Goal: Information Seeking & Learning: Learn about a topic

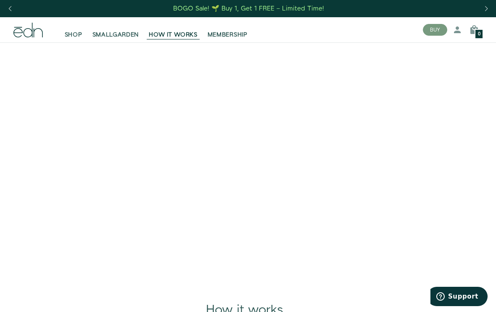
click at [115, 129] on video at bounding box center [248, 166] width 496 height 248
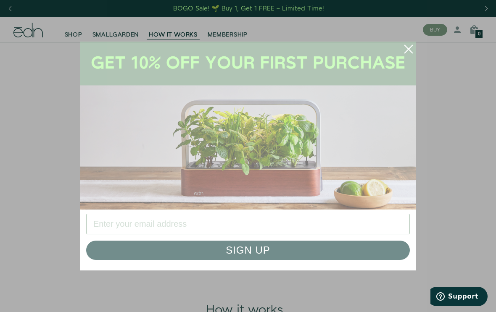
click at [403, 52] on circle "Close dialog" at bounding box center [408, 49] width 18 height 18
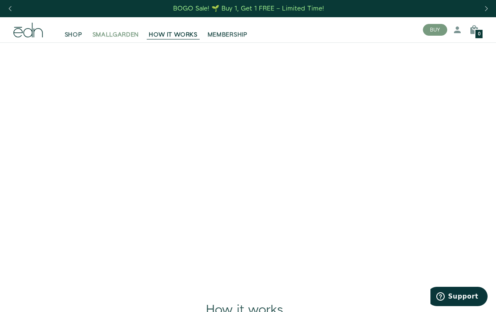
click at [112, 33] on span "SMALLGARDEN" at bounding box center [115, 35] width 47 height 8
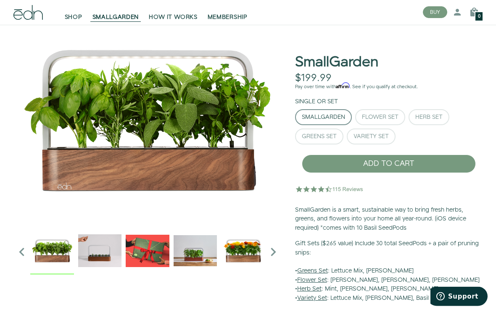
scroll to position [31, 0]
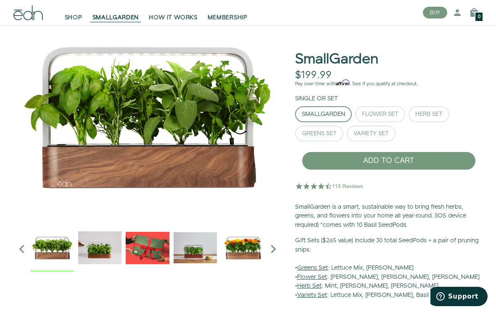
click at [314, 189] on img at bounding box center [329, 186] width 69 height 17
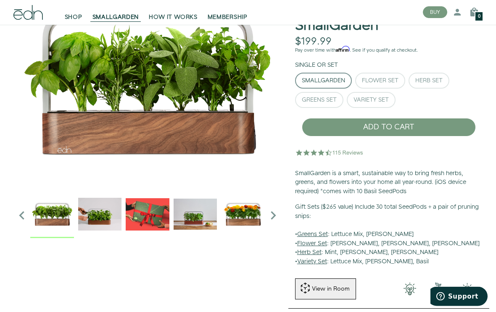
scroll to position [64, 0]
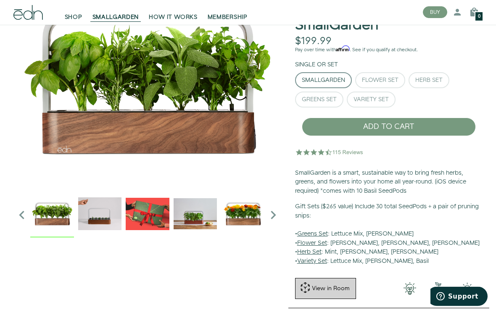
click at [313, 285] on div "View in Room" at bounding box center [330, 289] width 39 height 8
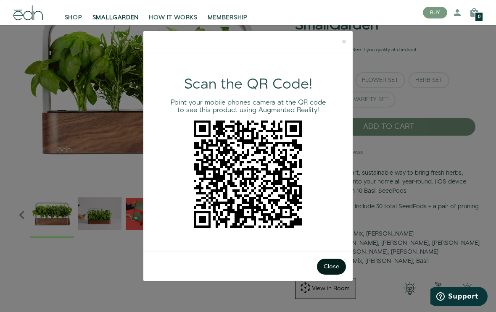
click at [332, 275] on button "Close" at bounding box center [331, 267] width 29 height 16
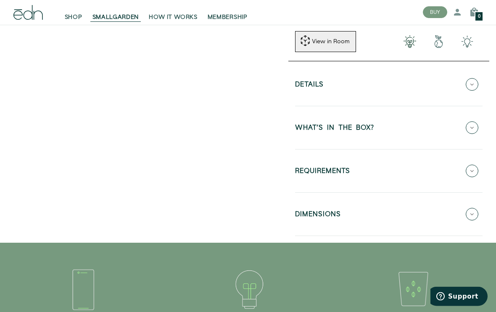
click at [320, 168] on h5 "REQUIREMENTS" at bounding box center [322, 173] width 55 height 10
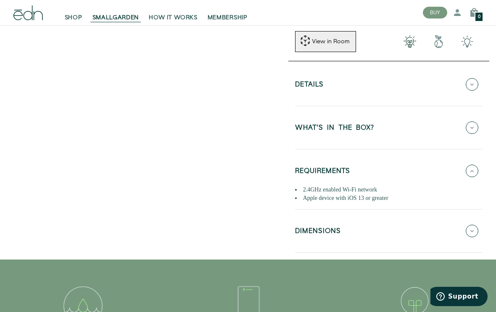
click at [313, 232] on h5 "DIMENSIONS" at bounding box center [318, 233] width 46 height 10
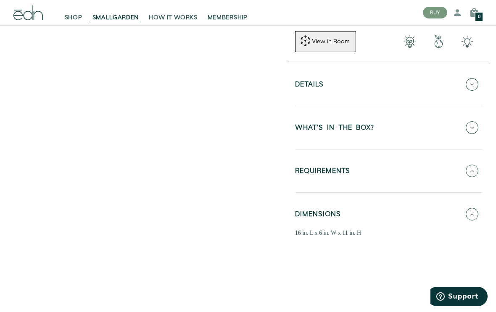
scroll to position [326, 0]
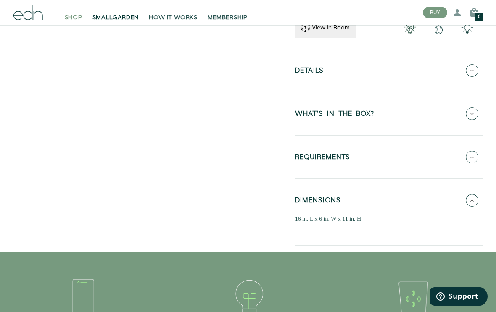
click at [69, 15] on span "SHOP" at bounding box center [74, 17] width 18 height 8
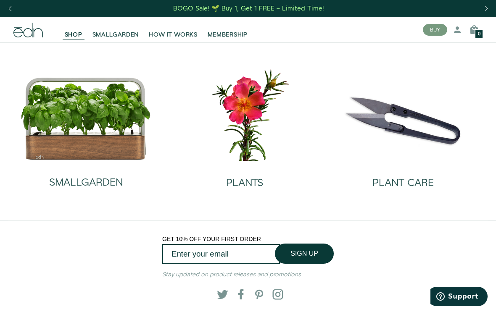
click at [246, 11] on div "BOGO Sale! 🌱 Buy 1, Get 1 FREE – Limited Time!" at bounding box center [248, 8] width 151 height 9
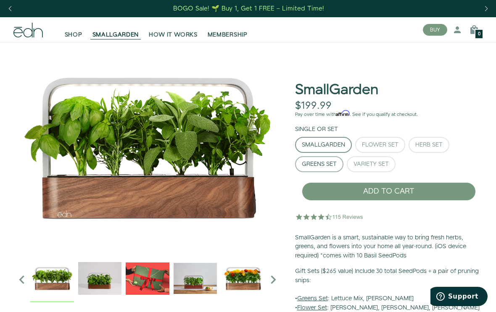
click at [325, 170] on button "Greens Set" at bounding box center [319, 164] width 48 height 16
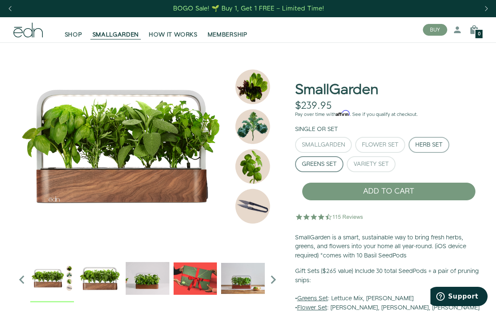
click at [432, 145] on div "Herb Set" at bounding box center [428, 145] width 27 height 6
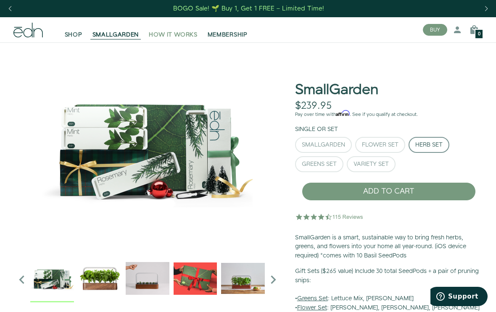
click at [181, 37] on span "HOW IT WORKS" at bounding box center [173, 35] width 48 height 8
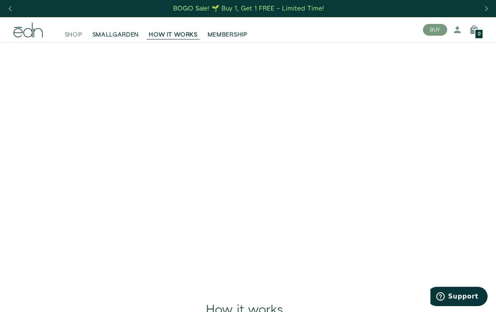
click at [74, 39] on span "SHOP" at bounding box center [74, 35] width 18 height 8
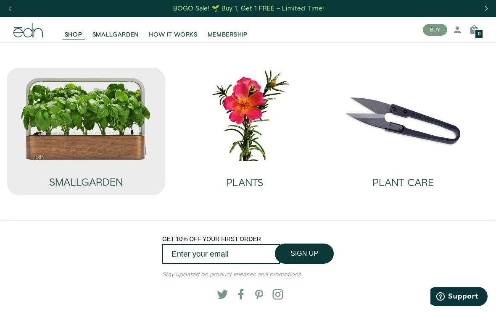
click at [51, 136] on img at bounding box center [86, 119] width 131 height 84
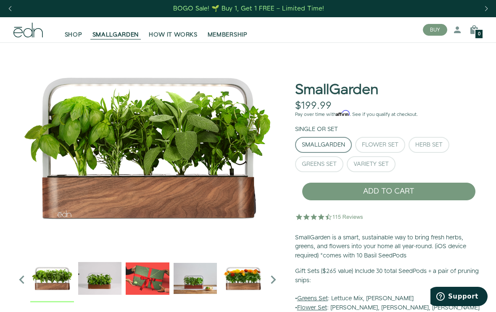
click at [316, 209] on img at bounding box center [329, 216] width 69 height 17
click at [320, 219] on img at bounding box center [329, 216] width 69 height 17
click at [319, 219] on img at bounding box center [329, 216] width 69 height 17
click at [318, 212] on img at bounding box center [329, 216] width 69 height 17
click at [312, 220] on img at bounding box center [329, 216] width 69 height 17
